Goal: Transaction & Acquisition: Download file/media

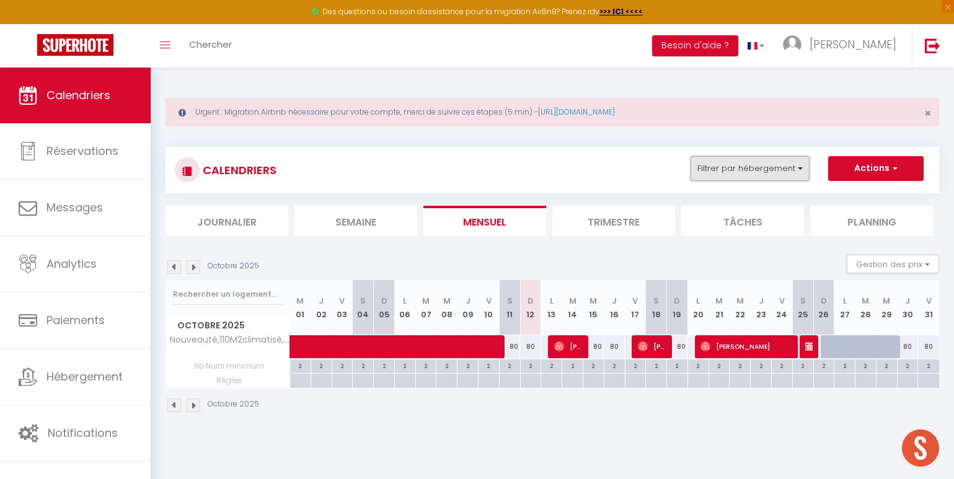
click at [787, 166] on button "Filtrer par hébergement" at bounding box center [749, 168] width 119 height 25
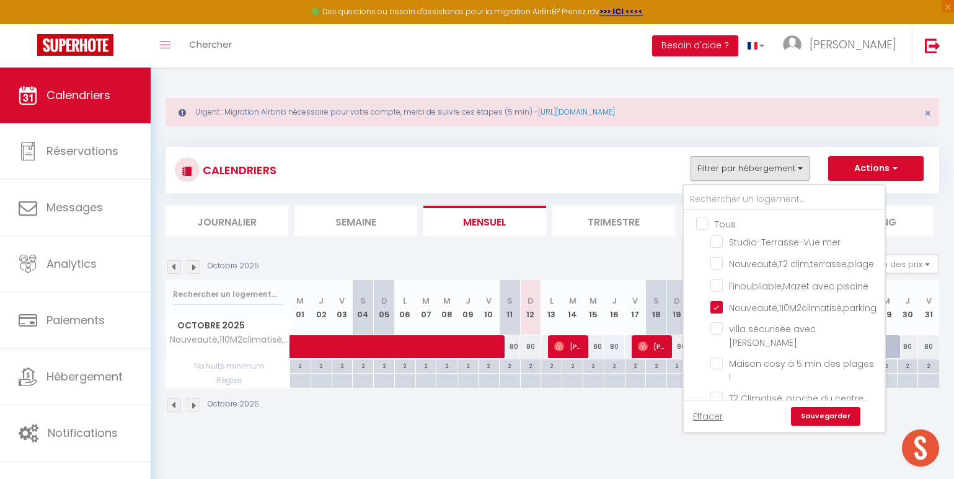
click at [702, 223] on input "Tous" at bounding box center [796, 223] width 201 height 12
checkbox input "true"
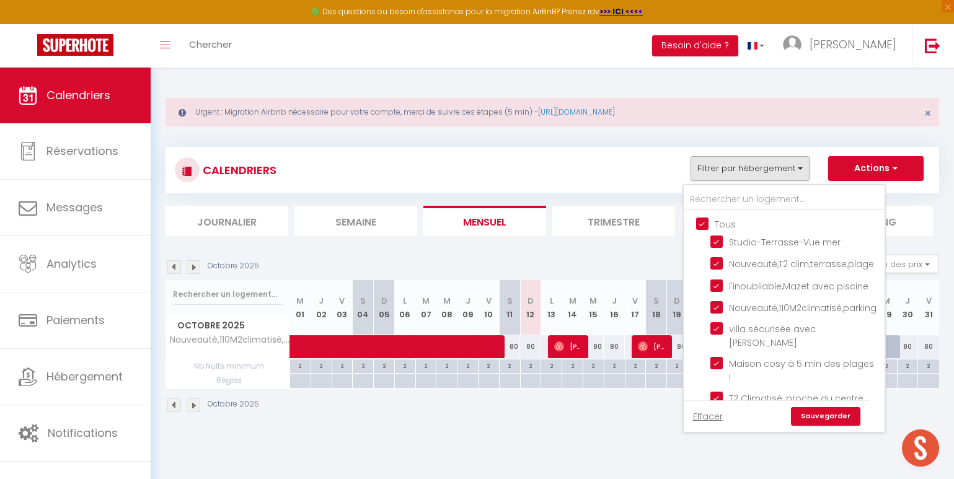
checkbox input "true"
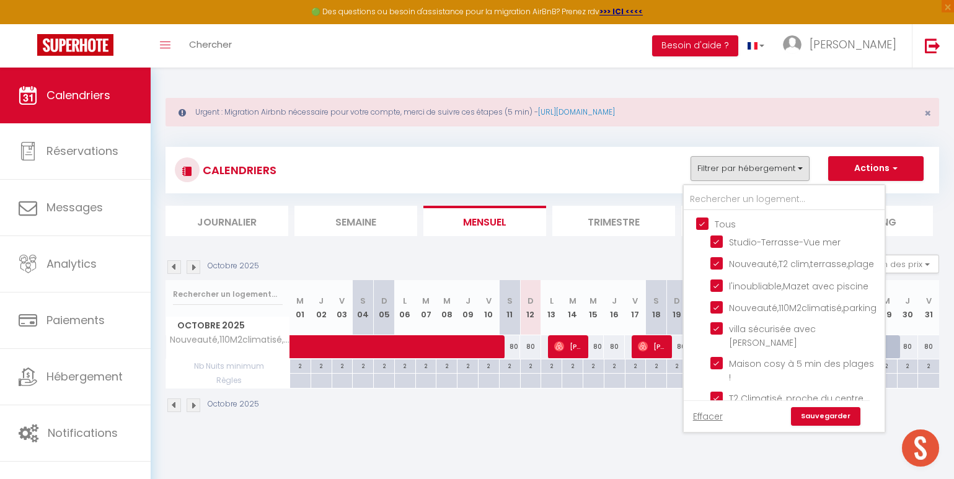
checkbox input "true"
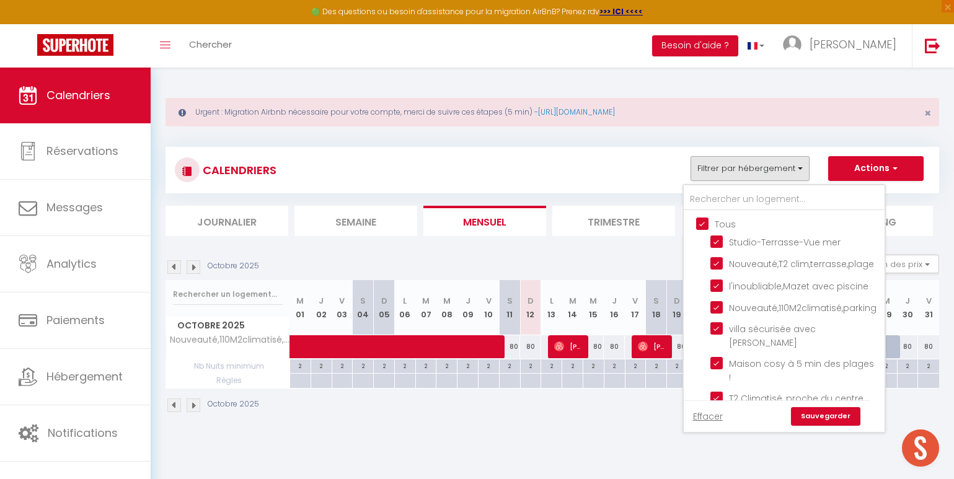
checkbox input "true"
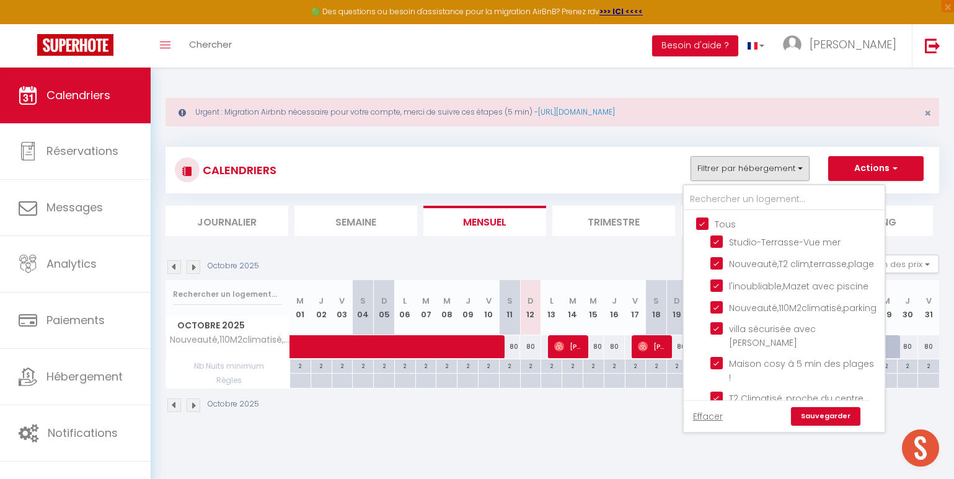
checkbox input "true"
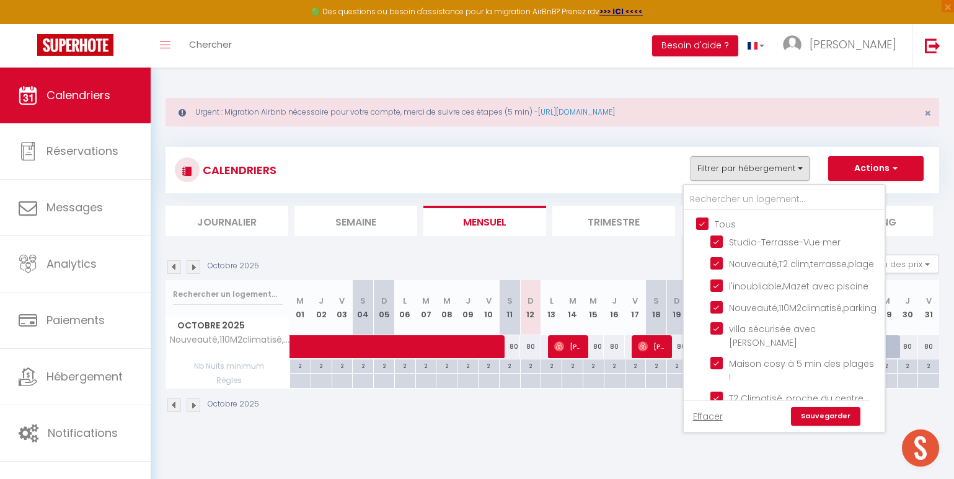
checkbox input "true"
click at [829, 423] on link "Sauvegarder" at bounding box center [825, 416] width 69 height 19
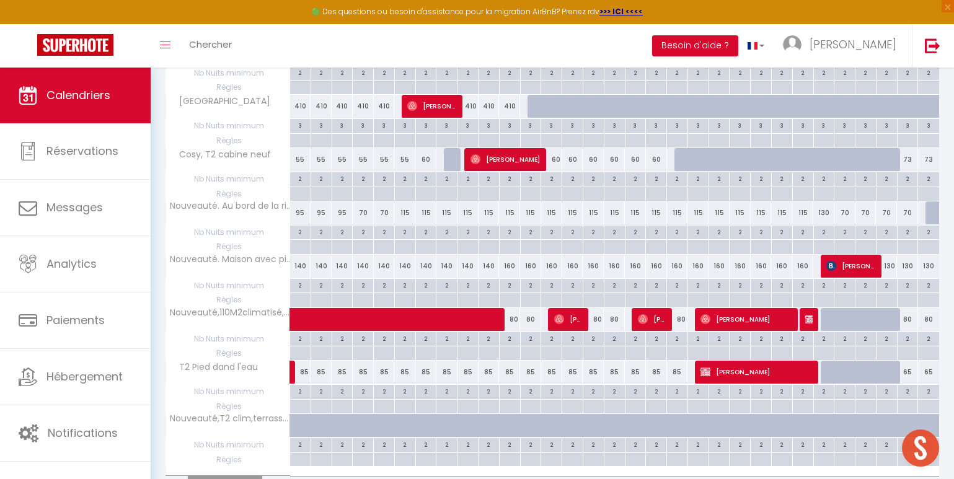
scroll to position [1002, 0]
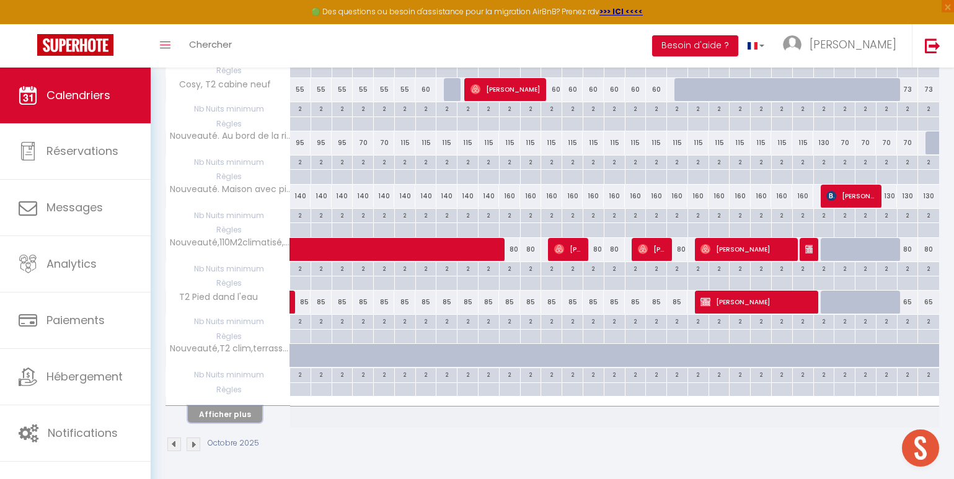
click at [229, 418] on button "Afficher plus" at bounding box center [225, 414] width 74 height 17
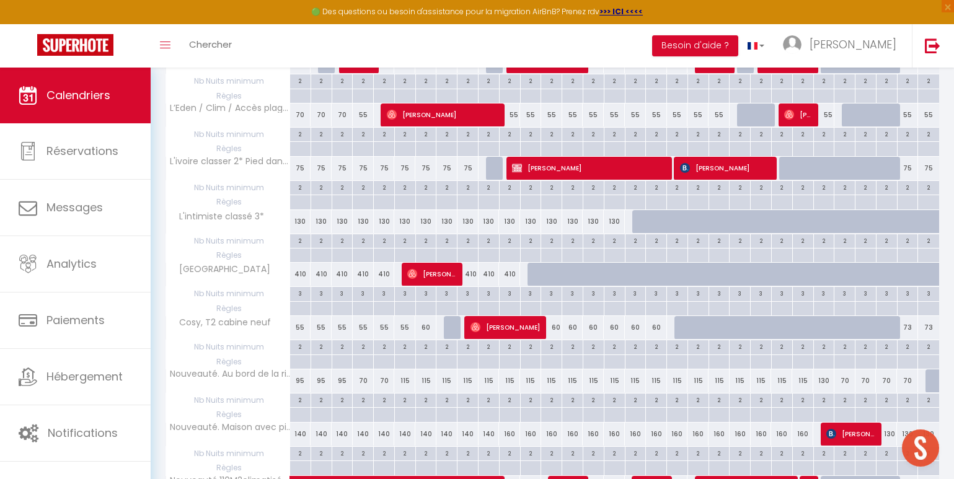
scroll to position [695, 0]
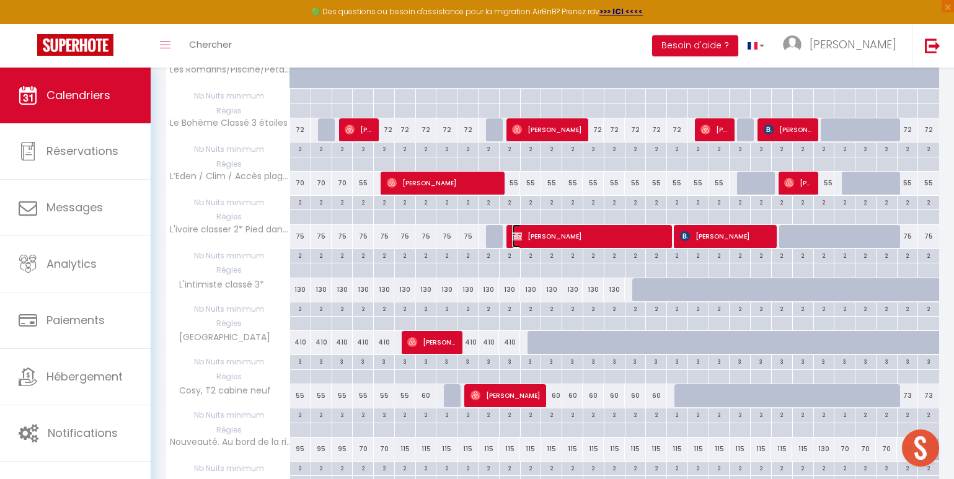
click at [574, 239] on span "Tony Desforges" at bounding box center [589, 236] width 154 height 24
select select "KO"
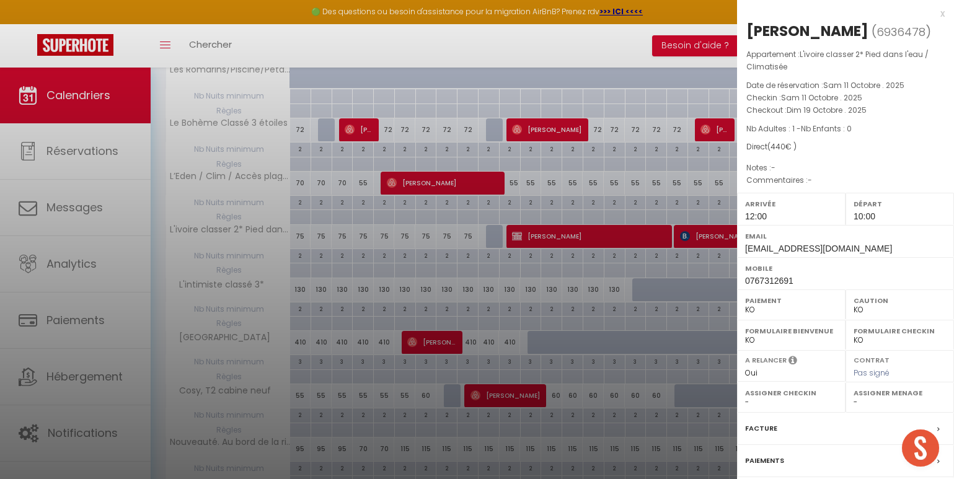
click at [933, 15] on div "x" at bounding box center [841, 13] width 208 height 15
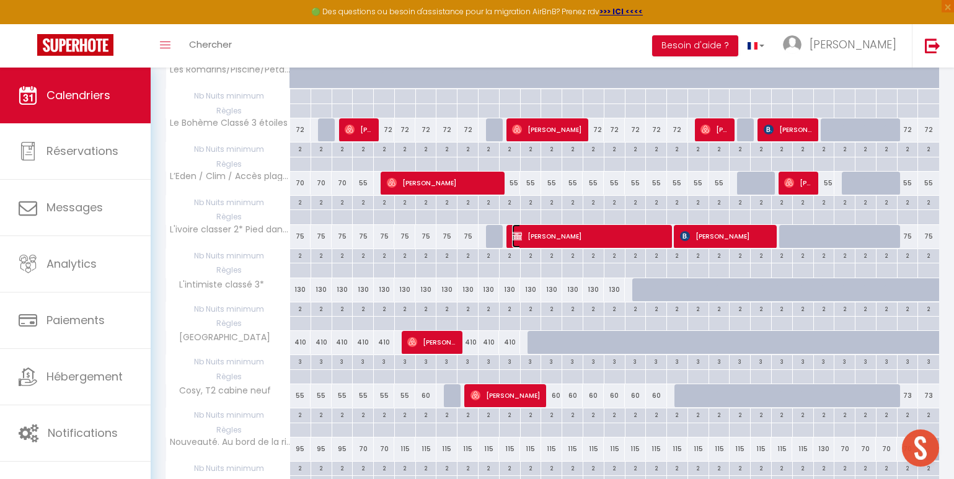
click at [594, 242] on span "Tony Desforges" at bounding box center [589, 236] width 154 height 24
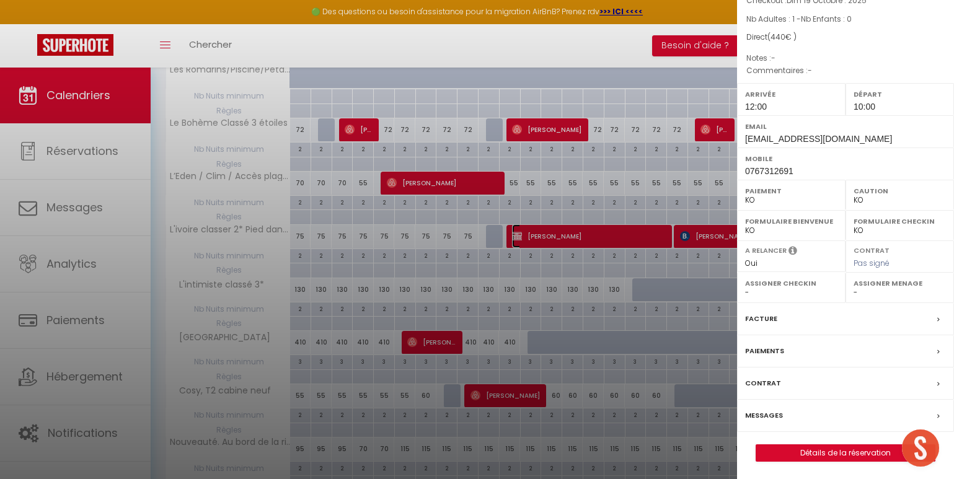
scroll to position [111, 0]
click at [813, 377] on div "Contrat" at bounding box center [845, 382] width 217 height 32
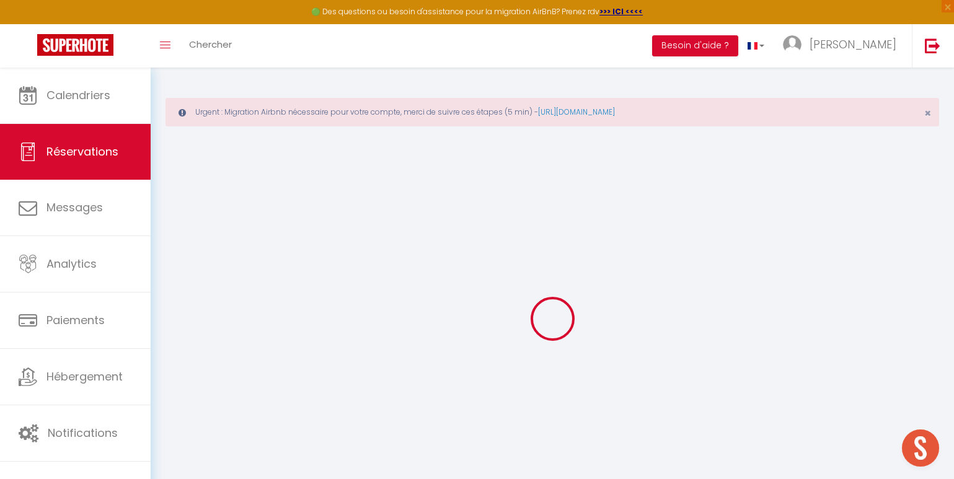
select select
checkbox input "false"
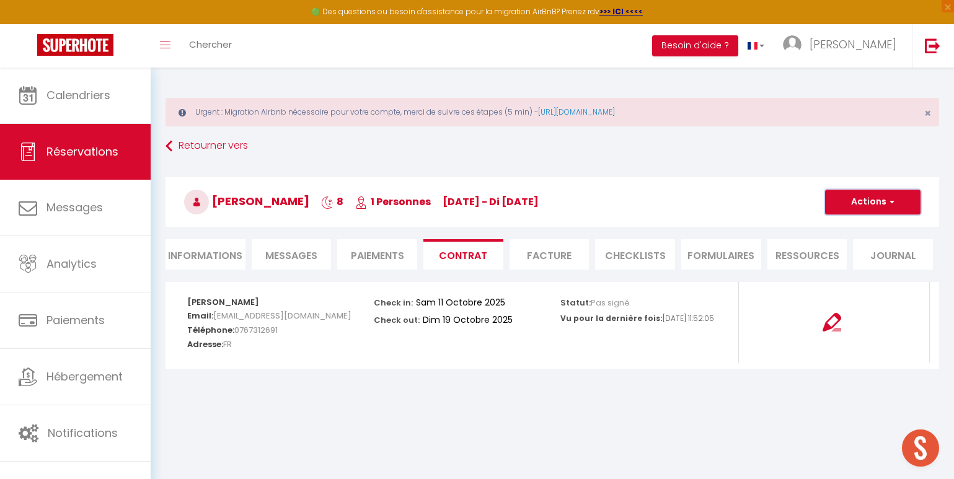
click at [862, 201] on button "Actions" at bounding box center [872, 202] width 95 height 25
click at [850, 263] on link "Copier le lien" at bounding box center [863, 261] width 104 height 16
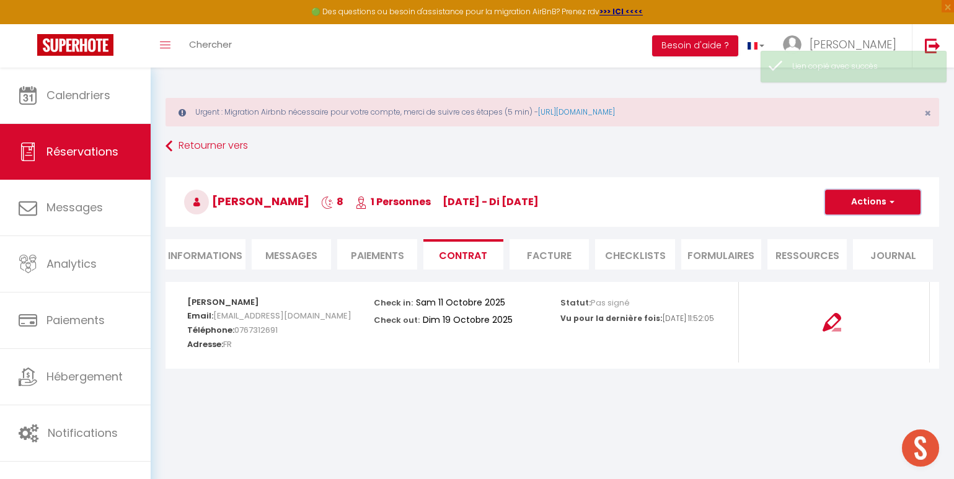
click at [886, 206] on button "Actions" at bounding box center [872, 202] width 95 height 25
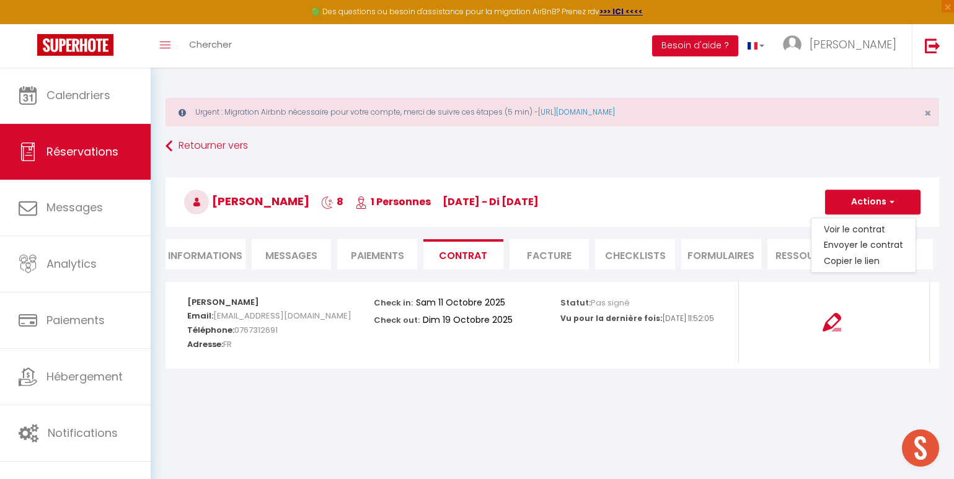
click at [780, 201] on h3 "Tony Desforges 8 1 Personnes sa 11 Oct - di 19 Oct" at bounding box center [551, 202] width 773 height 50
click at [852, 208] on button "Actions" at bounding box center [872, 202] width 95 height 25
click at [850, 226] on link "Voir le contrat" at bounding box center [863, 229] width 104 height 16
click at [880, 203] on button "Actions" at bounding box center [872, 202] width 95 height 25
click at [843, 231] on link "Voir le contrat" at bounding box center [863, 229] width 104 height 16
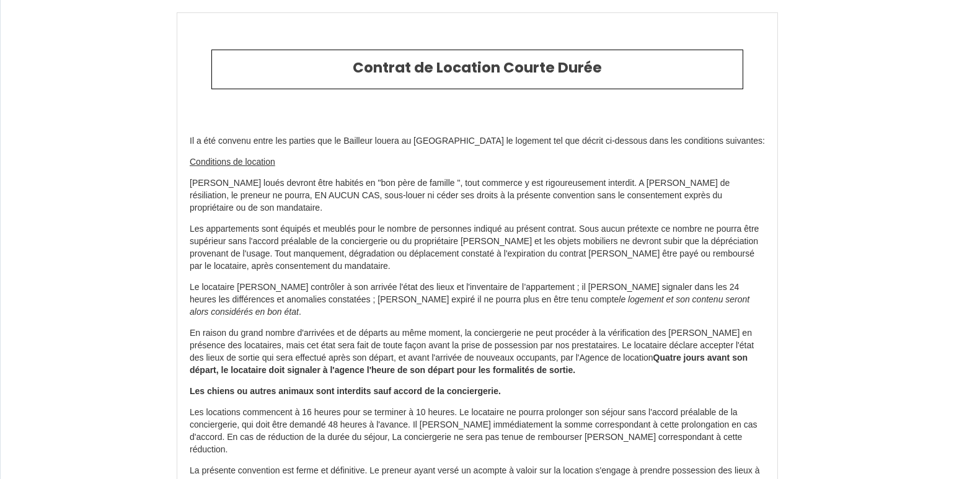
scroll to position [1998, 0]
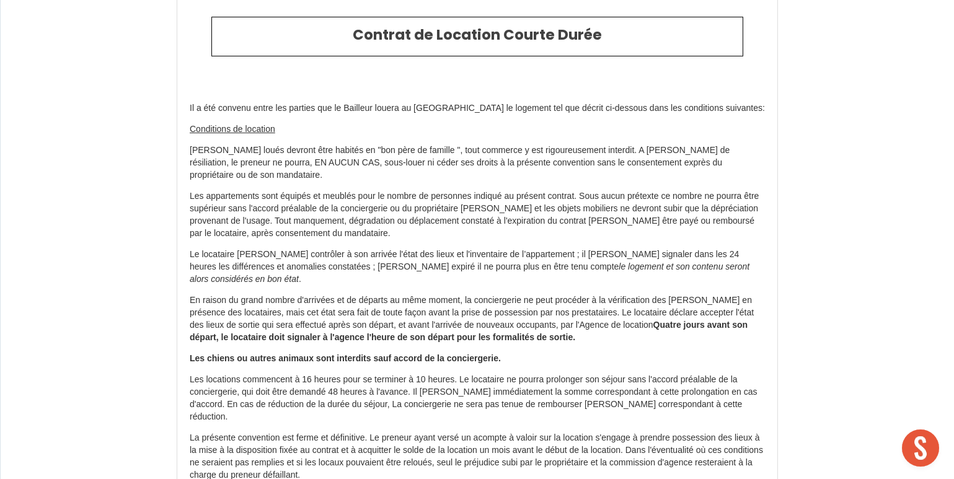
scroll to position [0, 0]
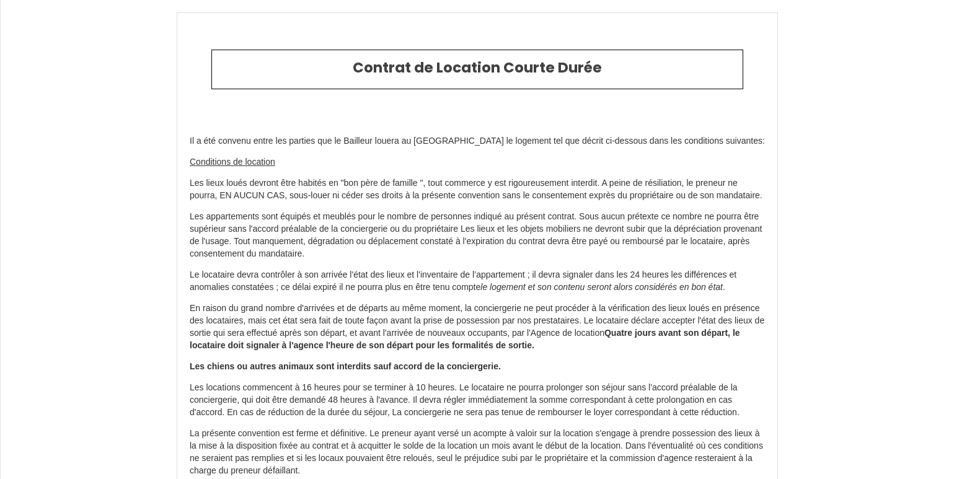
scroll to position [1998, 0]
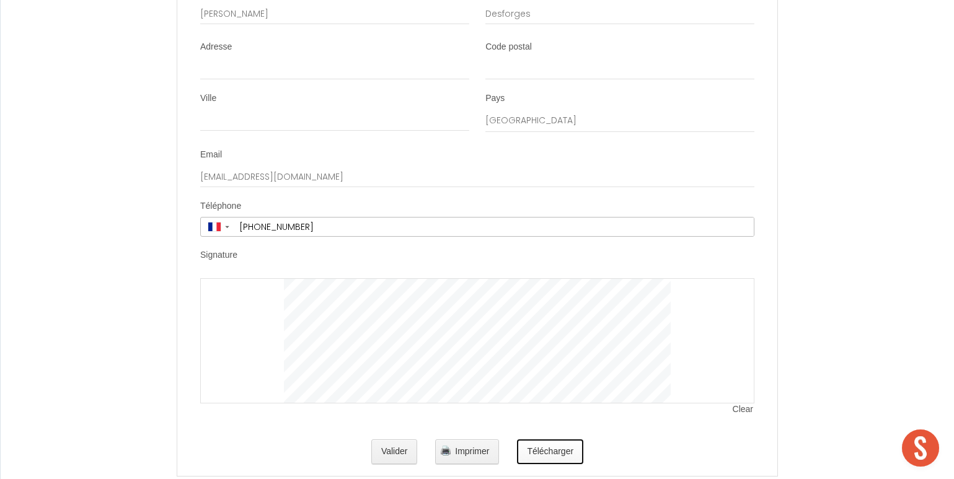
click at [535, 459] on button "Télécharger" at bounding box center [550, 451] width 66 height 25
